Goal: Information Seeking & Learning: Learn about a topic

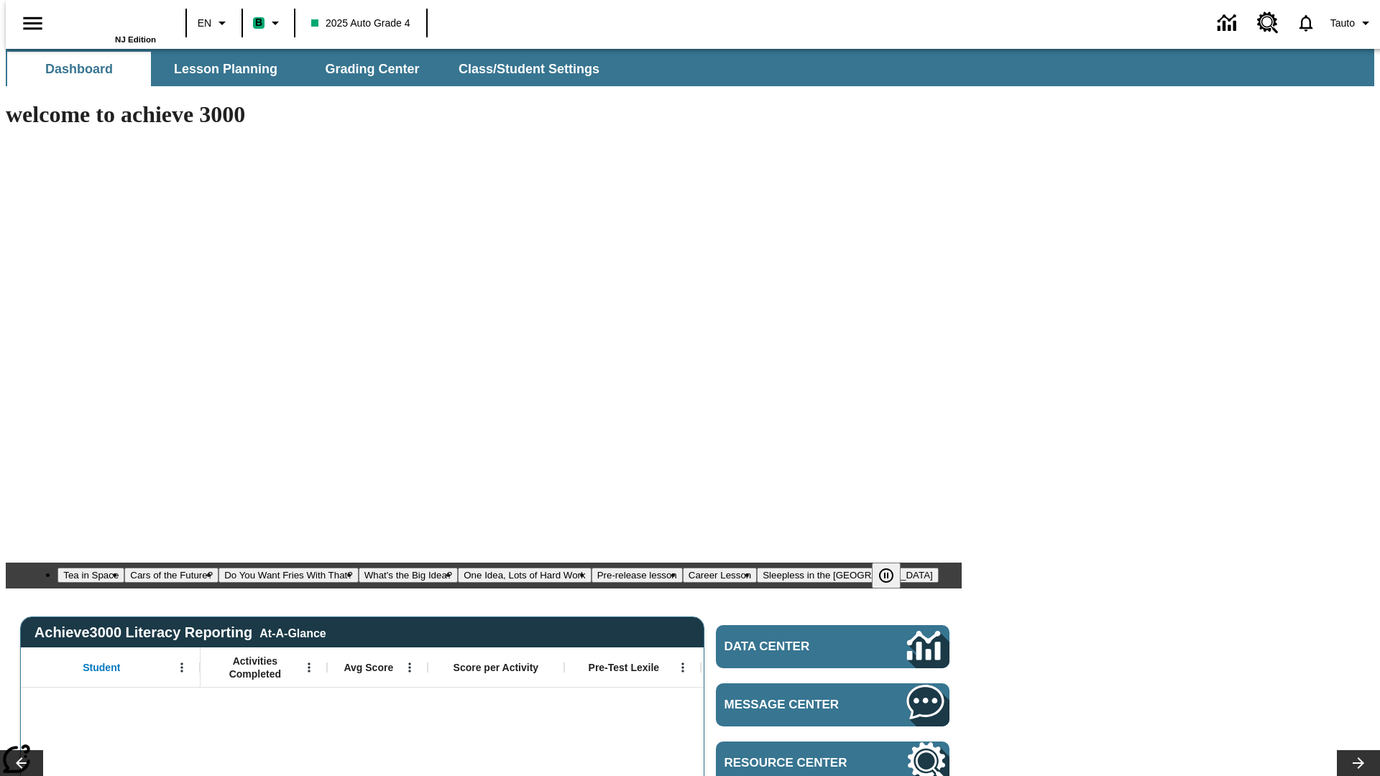
type input "-1"
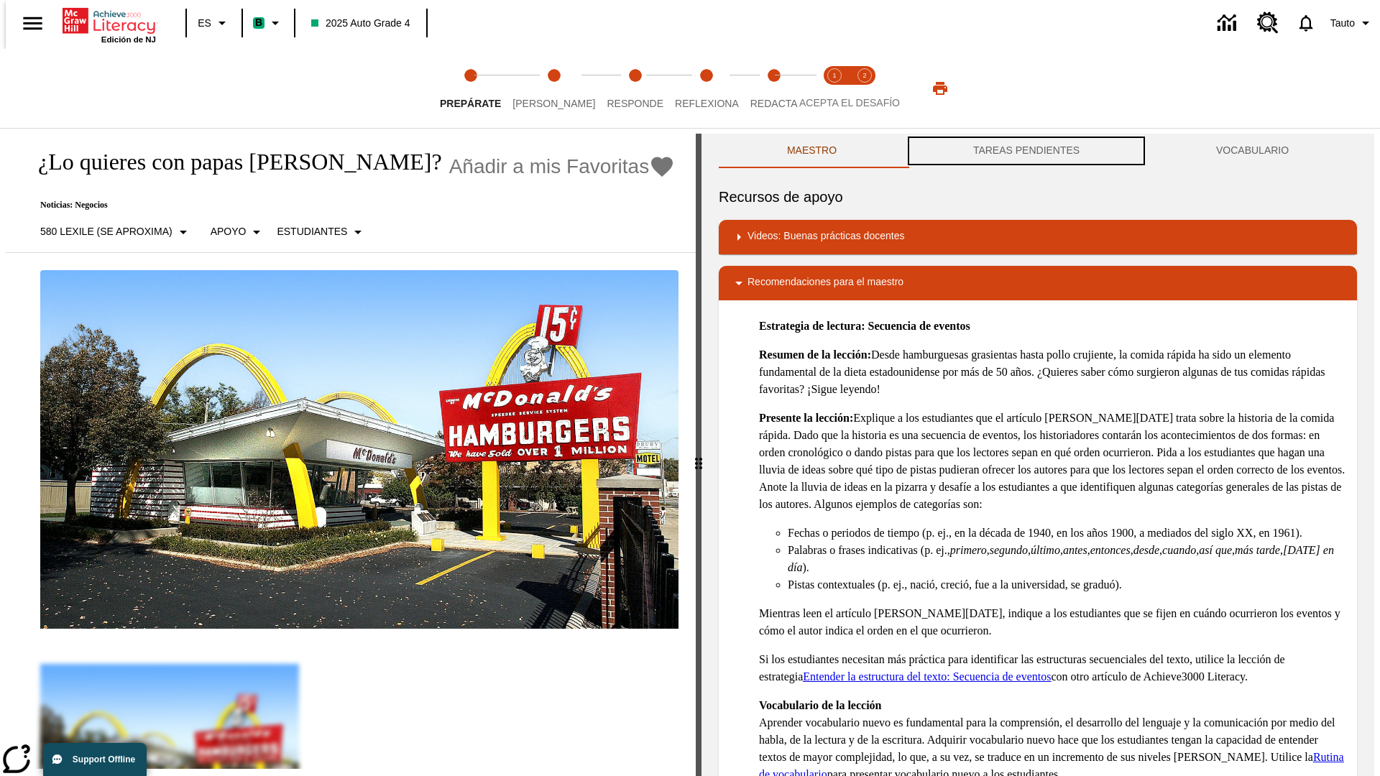
click at [1026, 151] on button "TAREAS PENDIENTES" at bounding box center [1026, 151] width 243 height 35
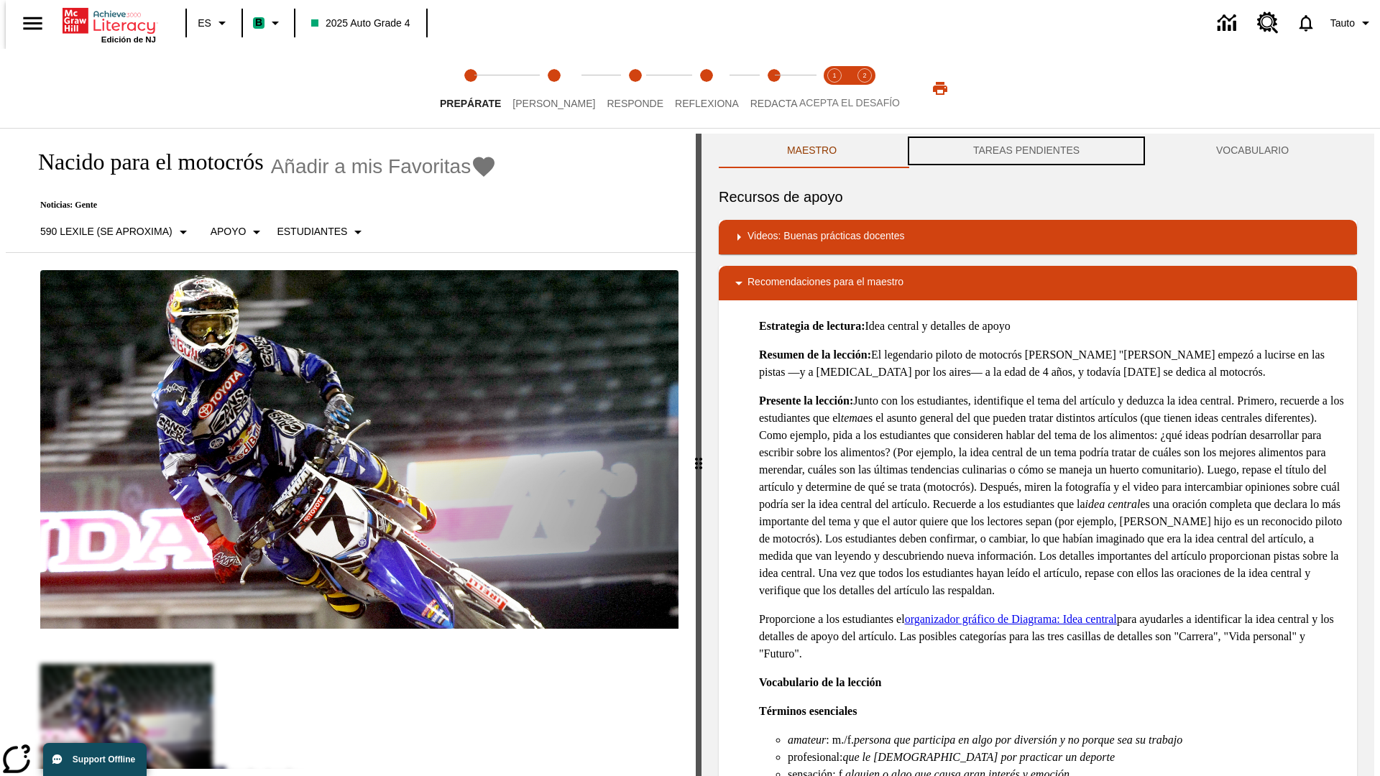
click at [1026, 151] on button "TAREAS PENDIENTES" at bounding box center [1026, 151] width 243 height 35
